Goal: Task Accomplishment & Management: Use online tool/utility

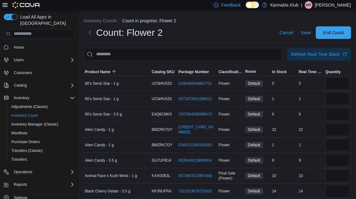
click at [350, 54] on button "Refresh Real Time Stock" at bounding box center [319, 54] width 64 height 13
click at [340, 178] on input "number" at bounding box center [337, 176] width 24 height 13
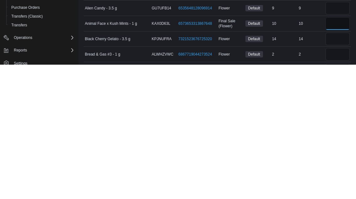
scroll to position [21, 0]
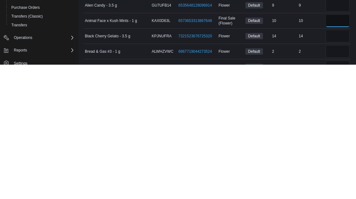
type input "**"
click at [342, 180] on input "number" at bounding box center [337, 186] width 24 height 13
type input "*"
click at [337, 195] on input "number" at bounding box center [337, 201] width 24 height 13
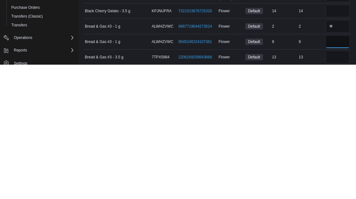
type input "*"
click at [334, 185] on input "number" at bounding box center [337, 191] width 24 height 13
type input "**"
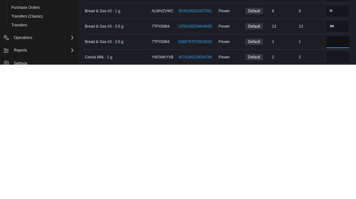
type input "*"
click at [334, 185] on input "number" at bounding box center [337, 191] width 24 height 13
type input "*"
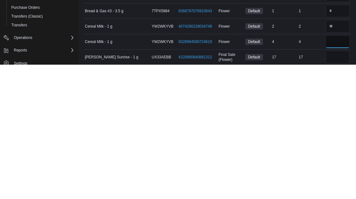
type input "*"
click at [327, 185] on input "number" at bounding box center [337, 191] width 24 height 13
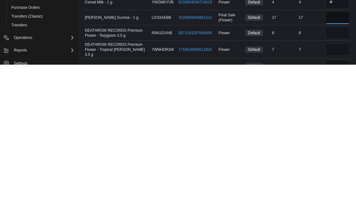
scroll to position [150, 0]
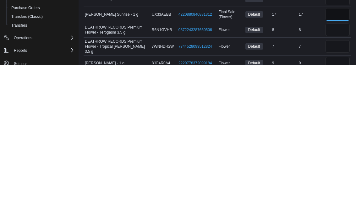
type input "**"
click at [341, 158] on input "number" at bounding box center [337, 164] width 24 height 13
type input "*"
click at [339, 175] on input "number" at bounding box center [337, 181] width 24 height 13
type input "*"
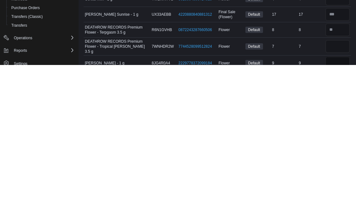
click at [338, 191] on input "number" at bounding box center [337, 197] width 24 height 13
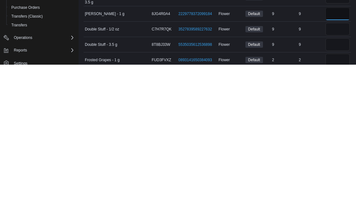
scroll to position [204, 0]
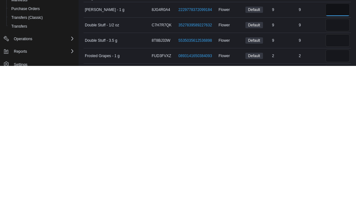
type input "*"
click at [338, 183] on input "number" at bounding box center [337, 189] width 24 height 13
type input "*"
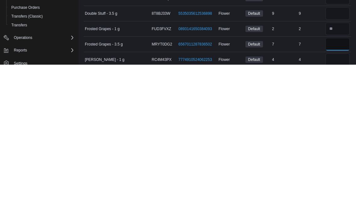
type input "*"
click at [342, 188] on input "number" at bounding box center [337, 194] width 24 height 13
type input "*"
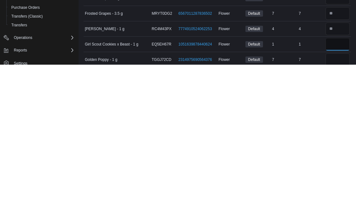
type input "*"
click at [339, 188] on input "number" at bounding box center [337, 194] width 24 height 13
type input "*"
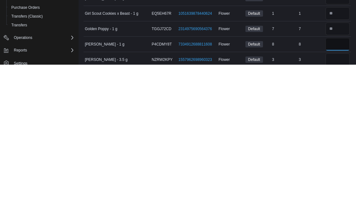
type input "*"
click at [331, 188] on input "number" at bounding box center [337, 194] width 24 height 13
type input "*"
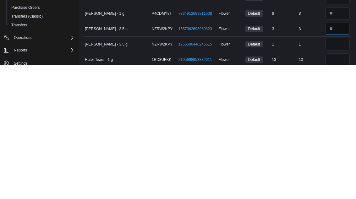
click at [337, 157] on input "number" at bounding box center [337, 163] width 24 height 13
type input "*"
click at [343, 172] on input "number" at bounding box center [337, 178] width 24 height 13
type input "*"
click at [340, 188] on input "number" at bounding box center [337, 194] width 24 height 13
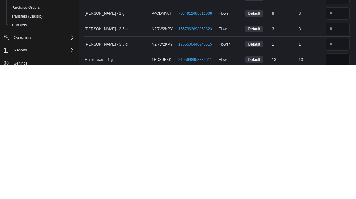
scroll to position [326, 0]
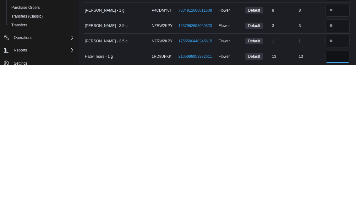
type input "**"
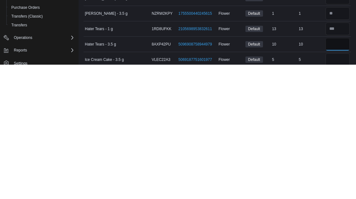
click at [343, 172] on input "**" at bounding box center [337, 178] width 24 height 13
type input "**"
click at [336, 188] on input "number" at bounding box center [337, 194] width 24 height 13
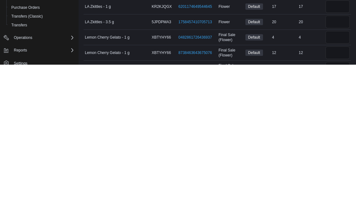
scroll to position [422, 0]
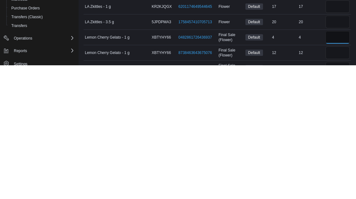
click at [343, 165] on input "number" at bounding box center [337, 171] width 24 height 13
type input "*"
click at [334, 181] on input "number" at bounding box center [337, 187] width 24 height 13
type input "**"
click at [335, 196] on input "number" at bounding box center [337, 202] width 24 height 13
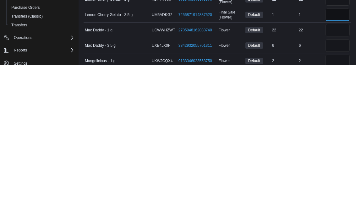
scroll to position [477, 0]
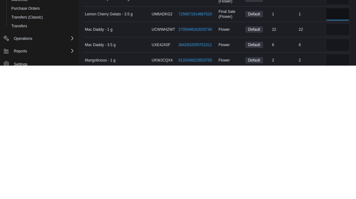
type input "*"
click at [339, 188] on input "number" at bounding box center [337, 194] width 24 height 13
type input "*"
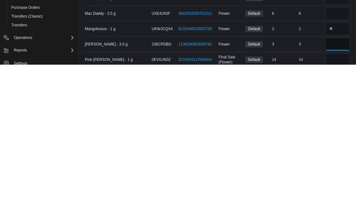
type input "*"
click at [341, 188] on input "number" at bounding box center [337, 194] width 24 height 13
type input "**"
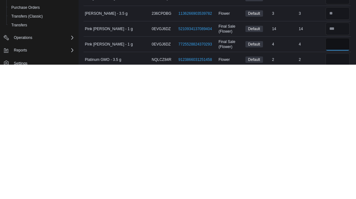
type input "*"
click at [337, 188] on input "number" at bounding box center [337, 194] width 24 height 13
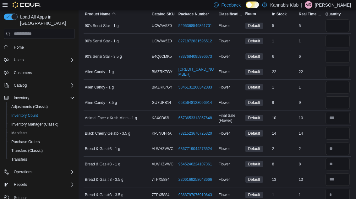
scroll to position [0, 0]
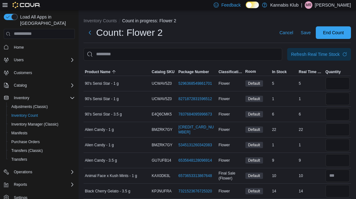
type input "*"
click at [307, 33] on span "Save" at bounding box center [306, 33] width 10 height 6
click at [304, 32] on span "Save" at bounding box center [306, 33] width 10 height 6
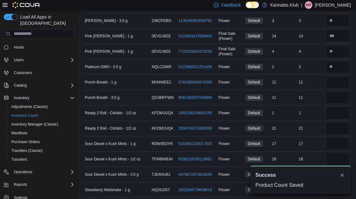
scroll to position [678, 0]
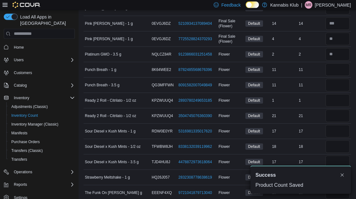
click at [344, 179] on button "Dismiss toast" at bounding box center [342, 175] width 8 height 8
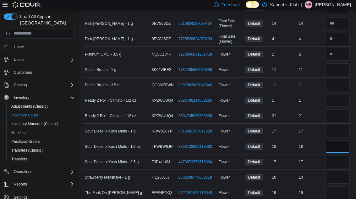
click at [338, 143] on input "number" at bounding box center [337, 147] width 24 height 13
type input "**"
click at [340, 97] on input "number" at bounding box center [337, 101] width 24 height 13
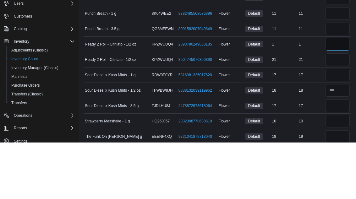
type input "*"
click at [333, 110] on input "number" at bounding box center [337, 116] width 24 height 13
click at [339, 95] on input "number" at bounding box center [337, 101] width 24 height 13
click at [335, 110] on input "number" at bounding box center [337, 116] width 24 height 13
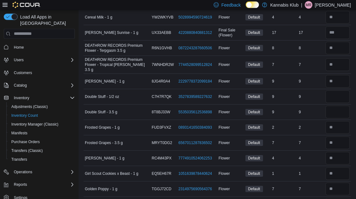
scroll to position [271, 0]
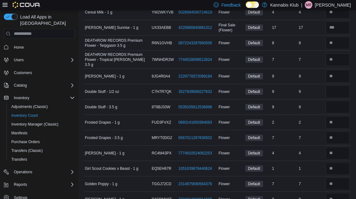
type input "**"
click at [341, 88] on input "number" at bounding box center [337, 92] width 24 height 13
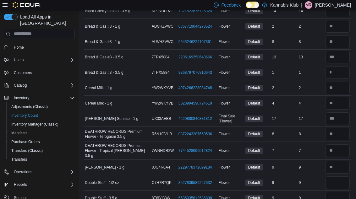
scroll to position [0, 0]
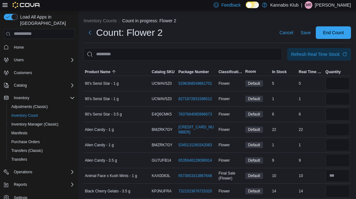
type input "*"
click at [342, 82] on input "number" at bounding box center [337, 83] width 24 height 13
click at [95, 72] on span "Product Name" at bounding box center [97, 71] width 25 height 5
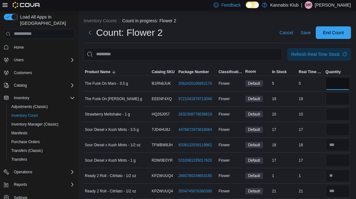
click at [343, 84] on input "number" at bounding box center [337, 83] width 24 height 13
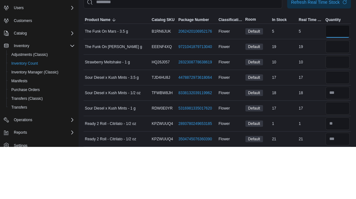
type input "*"
click at [334, 93] on input "number" at bounding box center [337, 99] width 24 height 13
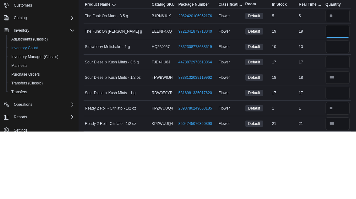
type input "**"
click at [335, 108] on input "number" at bounding box center [337, 114] width 24 height 13
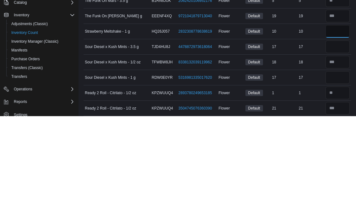
type input "**"
click at [329, 123] on input "number" at bounding box center [337, 129] width 24 height 13
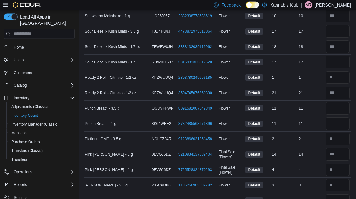
scroll to position [98, 0]
click at [339, 34] on input "number" at bounding box center [337, 31] width 24 height 13
type input "**"
click at [338, 57] on input "number" at bounding box center [337, 62] width 24 height 13
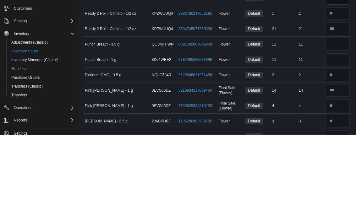
type input "**"
click at [334, 102] on input "number" at bounding box center [337, 108] width 24 height 13
type input "**"
click at [329, 118] on input "number" at bounding box center [337, 124] width 24 height 13
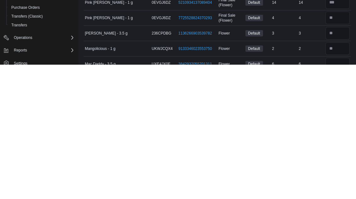
scroll to position [151, 0]
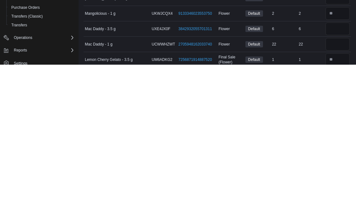
type input "**"
click at [329, 157] on input "number" at bounding box center [337, 163] width 24 height 13
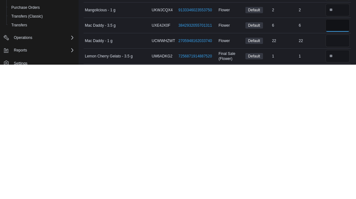
scroll to position [155, 0]
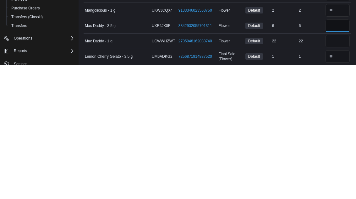
type input "*"
click at [337, 169] on input "number" at bounding box center [337, 175] width 24 height 13
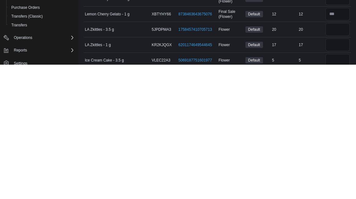
scroll to position [229, 0]
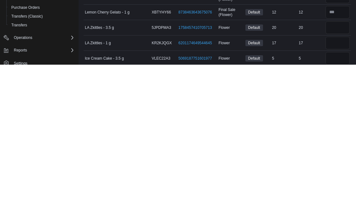
type input "**"
click at [335, 156] on input "number" at bounding box center [337, 162] width 24 height 13
type input "**"
click at [335, 171] on input "number" at bounding box center [337, 177] width 24 height 13
type input "**"
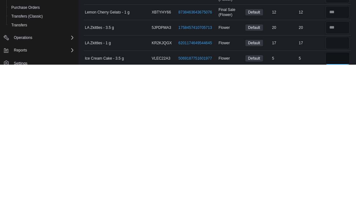
click at [329, 187] on input "number" at bounding box center [337, 193] width 24 height 13
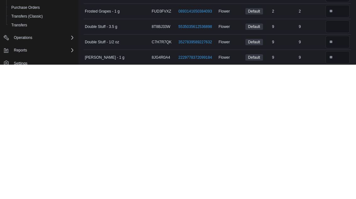
type input "*"
click at [334, 155] on input "number" at bounding box center [337, 161] width 24 height 13
click at [338, 170] on input "number" at bounding box center [337, 176] width 24 height 13
type input "*"
click at [327, 155] on input "number" at bounding box center [337, 161] width 24 height 13
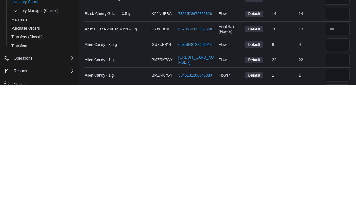
scroll to position [654, 0]
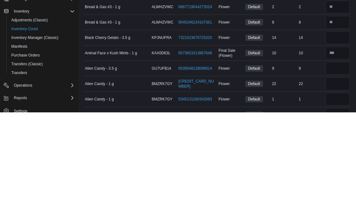
type input "*"
click at [330, 103] on input "number" at bounding box center [337, 109] width 24 height 13
click at [338, 118] on input "number" at bounding box center [337, 124] width 24 height 13
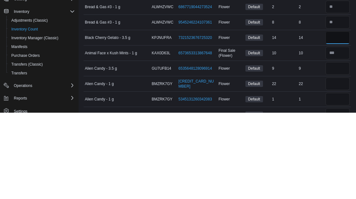
type input "**"
click at [337, 149] on input "number" at bounding box center [337, 155] width 24 height 13
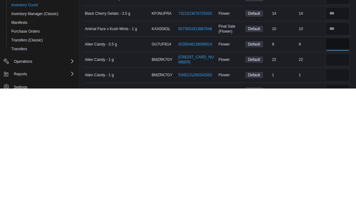
type input "*"
click at [336, 164] on input "number" at bounding box center [337, 170] width 24 height 13
type input "**"
click at [326, 180] on input "number" at bounding box center [337, 186] width 24 height 13
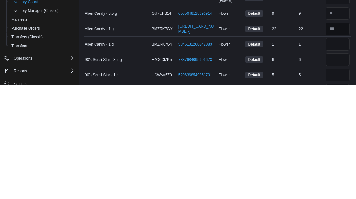
click at [340, 137] on input "number" at bounding box center [337, 143] width 24 height 13
type input "**"
click at [331, 152] on input "number" at bounding box center [337, 158] width 24 height 13
type input "*"
click at [332, 167] on input "number" at bounding box center [337, 173] width 24 height 13
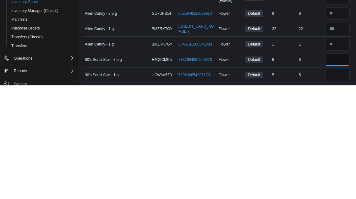
type input "*"
click at [334, 183] on input "number" at bounding box center [337, 189] width 24 height 13
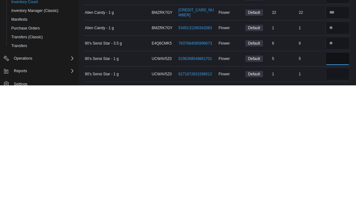
type input "*"
click at [332, 182] on input "number" at bounding box center [337, 188] width 24 height 13
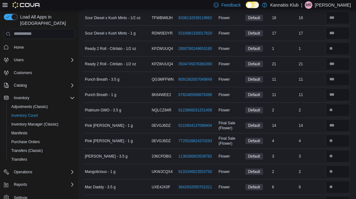
scroll to position [127, 0]
type input "*"
click at [338, 61] on input "number" at bounding box center [337, 64] width 24 height 13
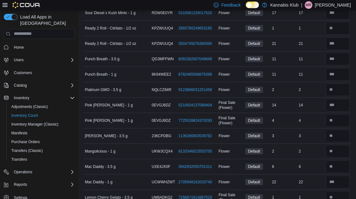
scroll to position [0, 0]
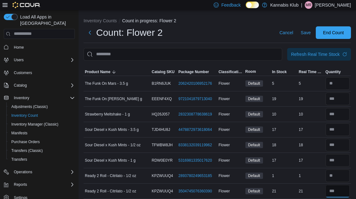
type input "**"
click at [306, 35] on span "Save" at bounding box center [306, 33] width 10 height 6
click at [302, 36] on span "Save" at bounding box center [306, 33] width 10 height 6
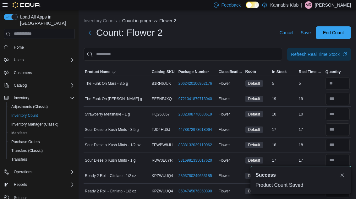
click at [331, 54] on div "Refresh Real Time Stock" at bounding box center [315, 54] width 49 height 6
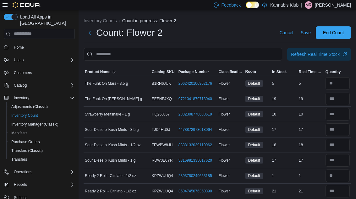
click at [324, 30] on span "End Count" at bounding box center [333, 33] width 21 height 6
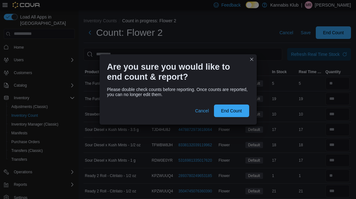
click at [228, 110] on span "End Count" at bounding box center [231, 111] width 21 height 6
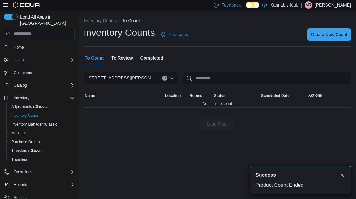
click at [312, 4] on span "MR" at bounding box center [309, 5] width 6 height 8
